Goal: Task Accomplishment & Management: Complete application form

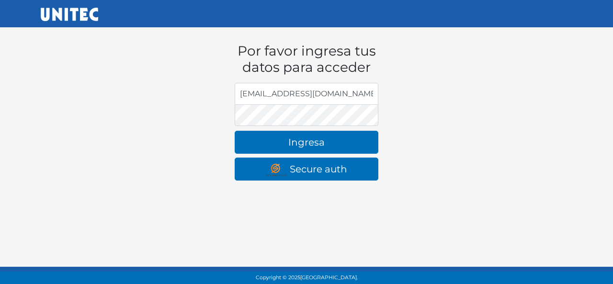
drag, startPoint x: 339, startPoint y: 90, endPoint x: 184, endPoint y: 92, distance: 154.7
click at [184, 92] on div "Por favor ingresa tus datos para acceder Dirección de email [PERSON_NAME][EMAIL…" at bounding box center [306, 103] width 531 height 169
type input "mifersan@mail.unitec.mx"
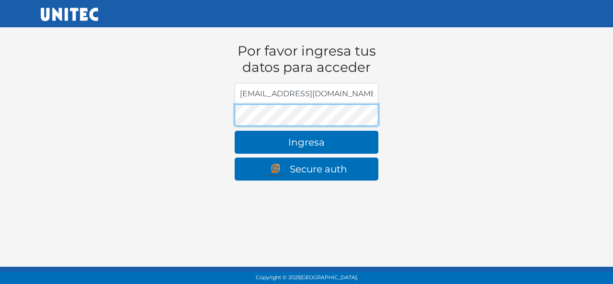
click at [210, 107] on div "Por favor ingresa tus datos para acceder Dirección de email mifersan@mail.unite…" at bounding box center [306, 103] width 531 height 169
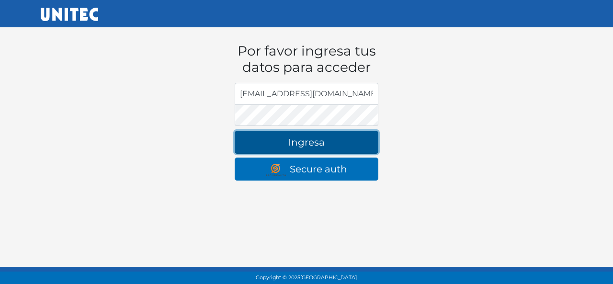
click at [303, 146] on button "Ingresa" at bounding box center [307, 142] width 144 height 23
